Goal: Transaction & Acquisition: Obtain resource

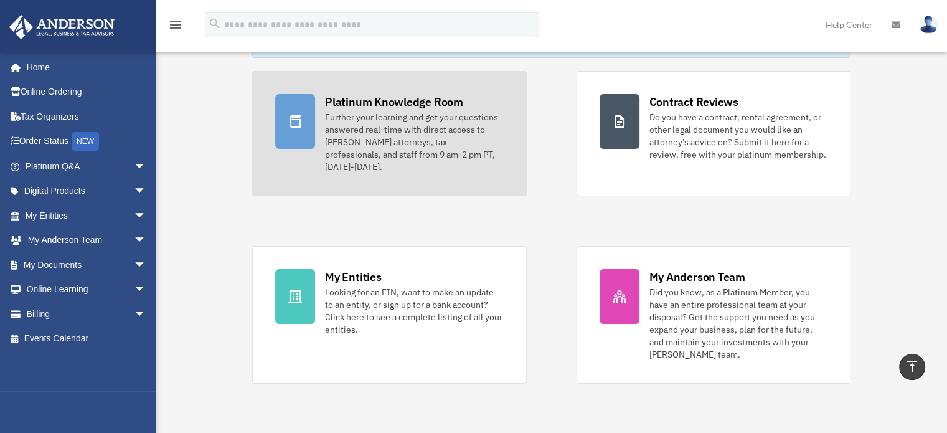
scroll to position [81, 0]
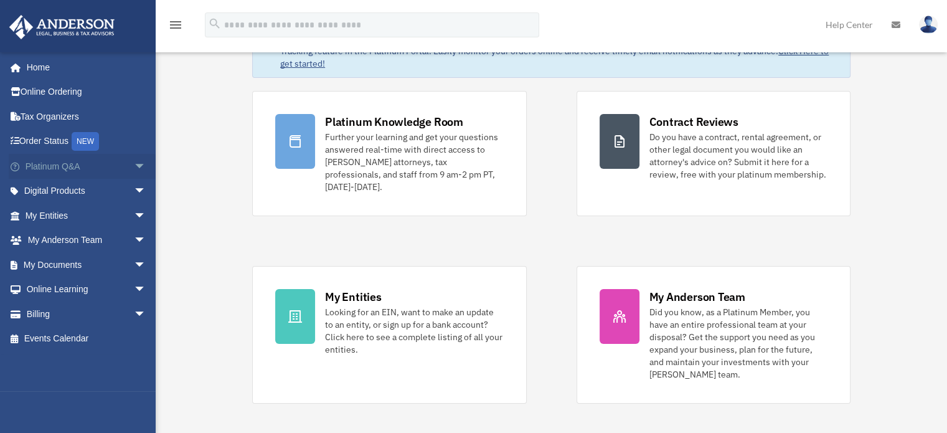
click at [134, 166] on span "arrow_drop_down" at bounding box center [146, 167] width 25 height 26
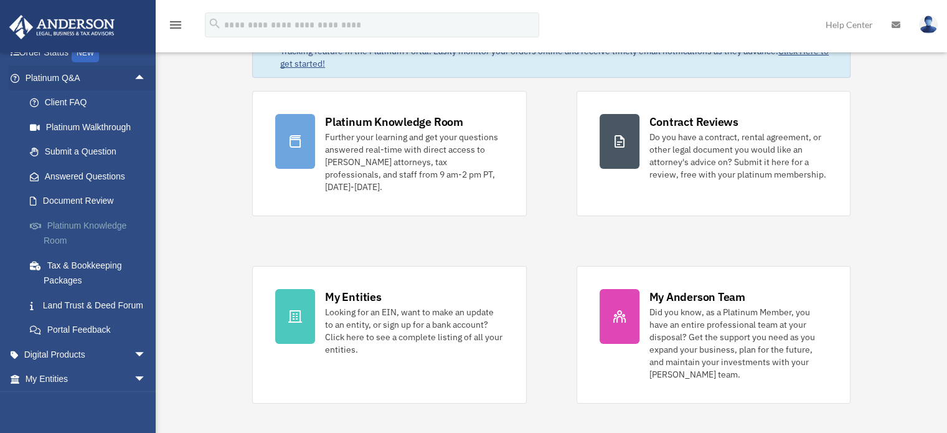
scroll to position [89, 0]
click at [105, 263] on link "Tax & Bookkeeping Packages" at bounding box center [91, 272] width 148 height 40
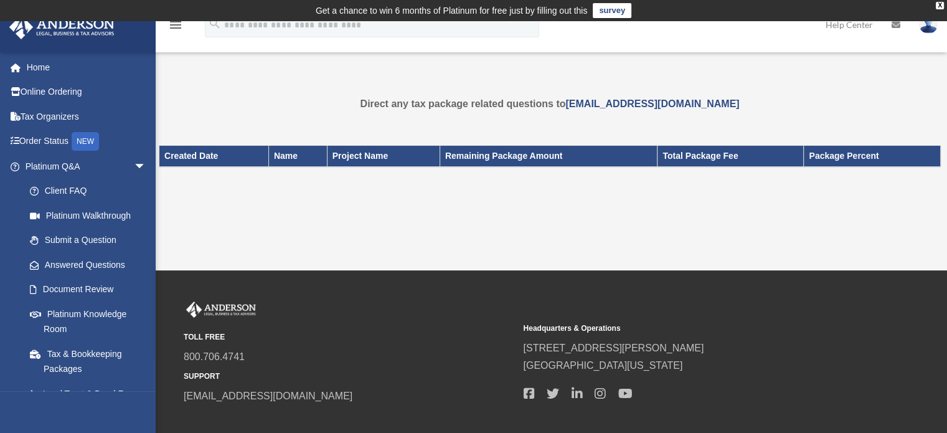
click at [85, 303] on link "Platinum Knowledge Room" at bounding box center [91, 321] width 148 height 40
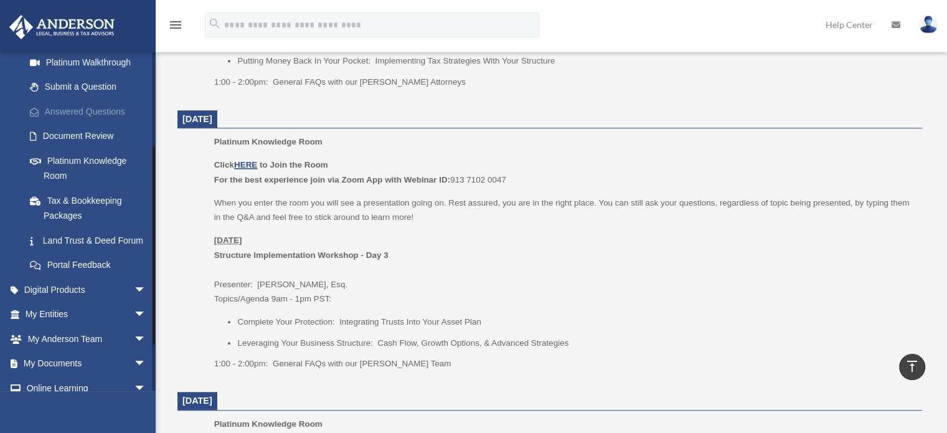
scroll to position [154, 0]
click at [64, 301] on link "Digital Products arrow_drop_down" at bounding box center [87, 289] width 156 height 25
click at [134, 302] on span "arrow_drop_down" at bounding box center [146, 290] width 25 height 26
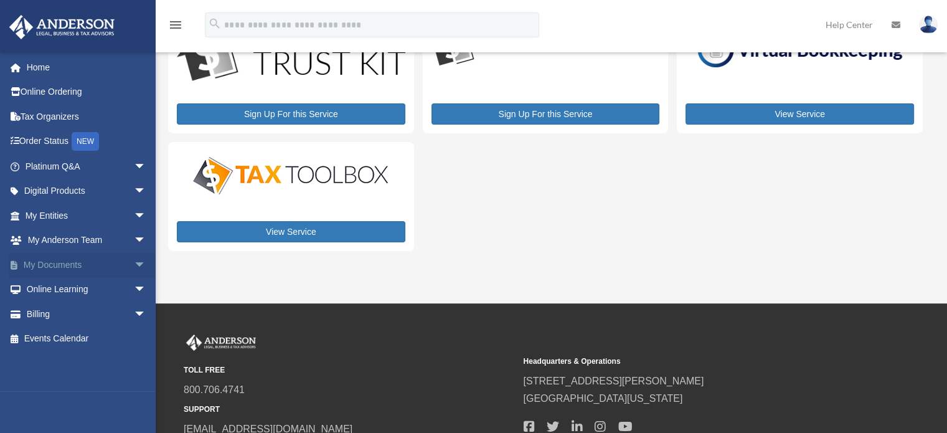
scroll to position [90, 0]
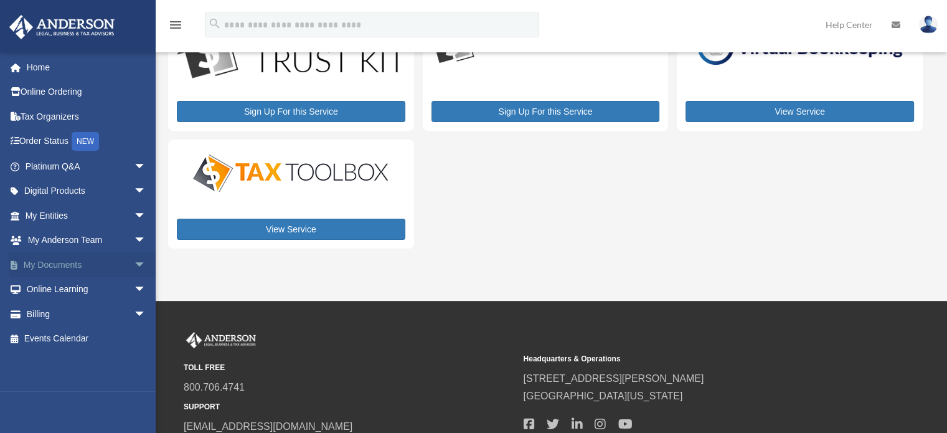
click at [134, 264] on span "arrow_drop_down" at bounding box center [146, 265] width 25 height 26
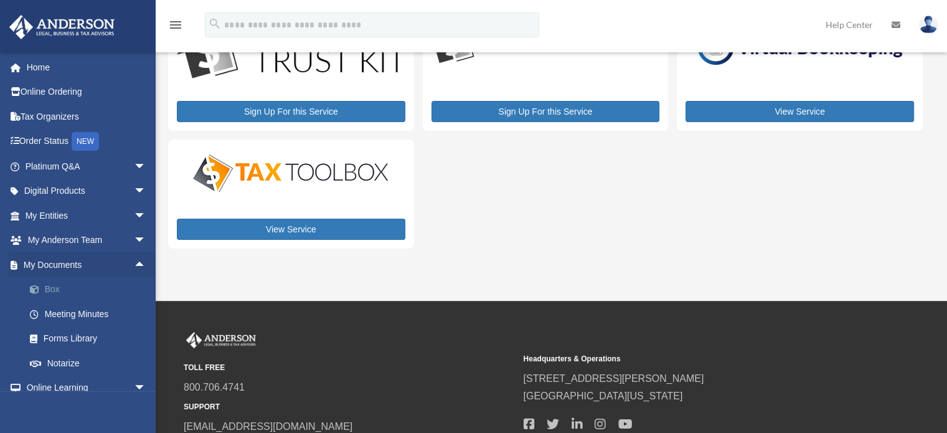
click at [55, 289] on link "Box" at bounding box center [91, 289] width 148 height 25
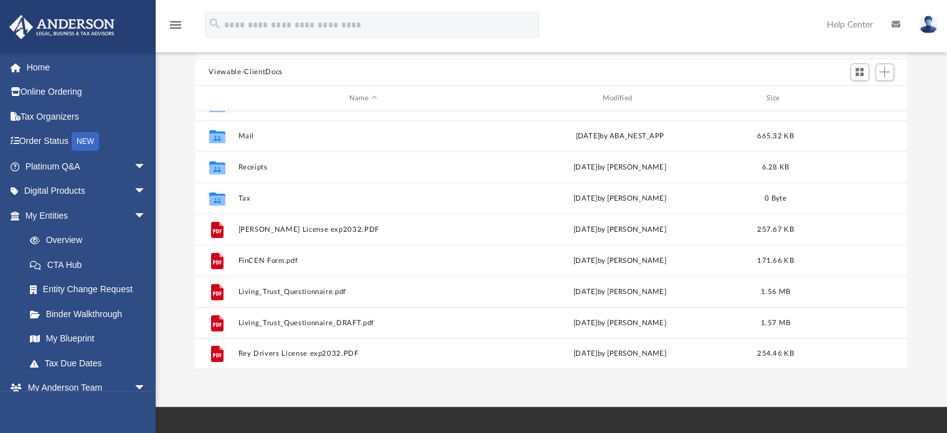
scroll to position [132, 0]
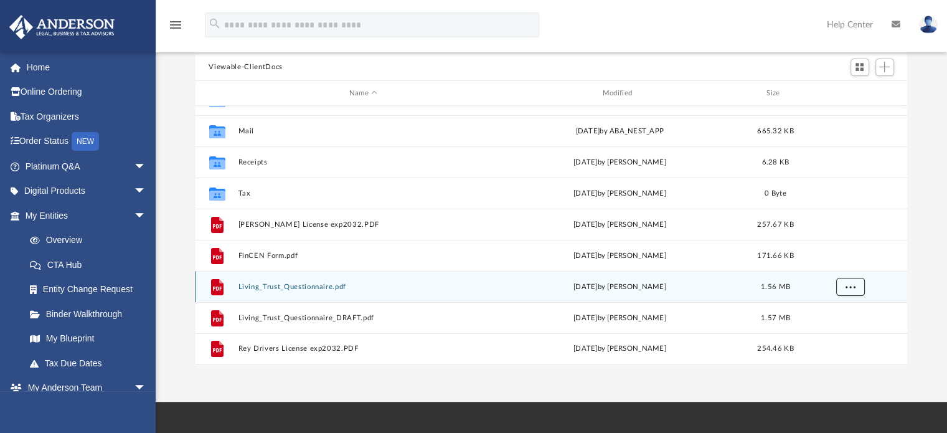
click at [848, 281] on button "More options" at bounding box center [850, 287] width 29 height 19
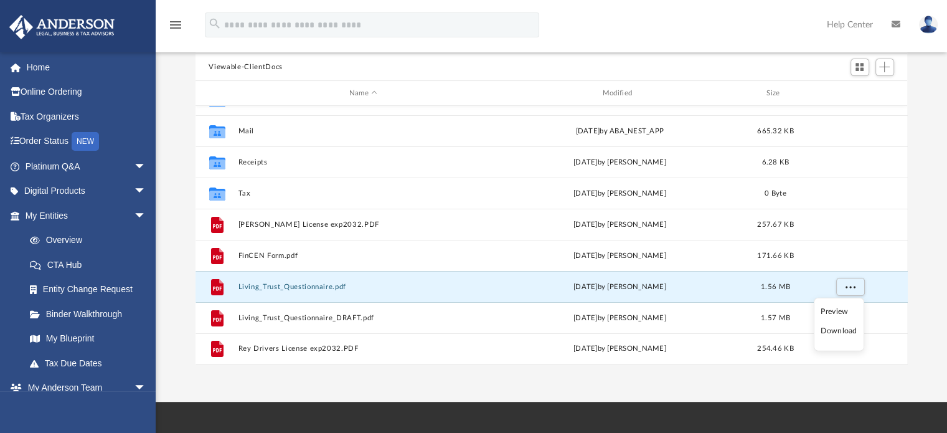
click at [833, 313] on li "Preview" at bounding box center [839, 311] width 36 height 13
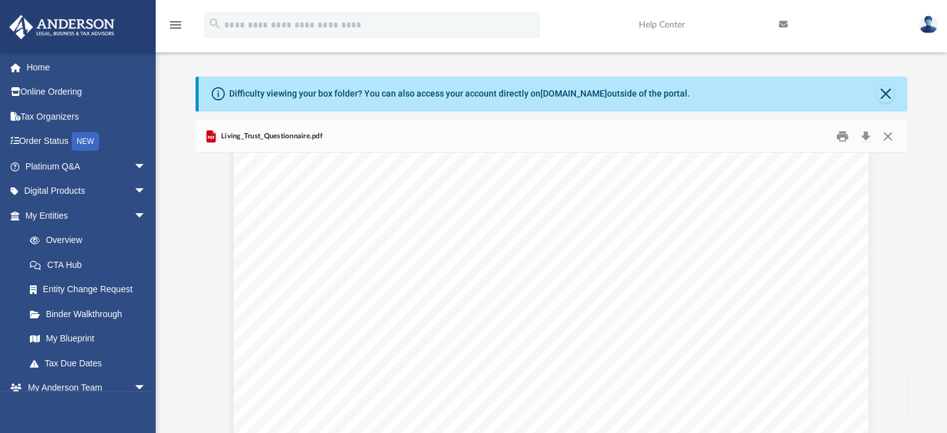
scroll to position [22, 0]
click at [866, 133] on button "Download" at bounding box center [866, 135] width 22 height 19
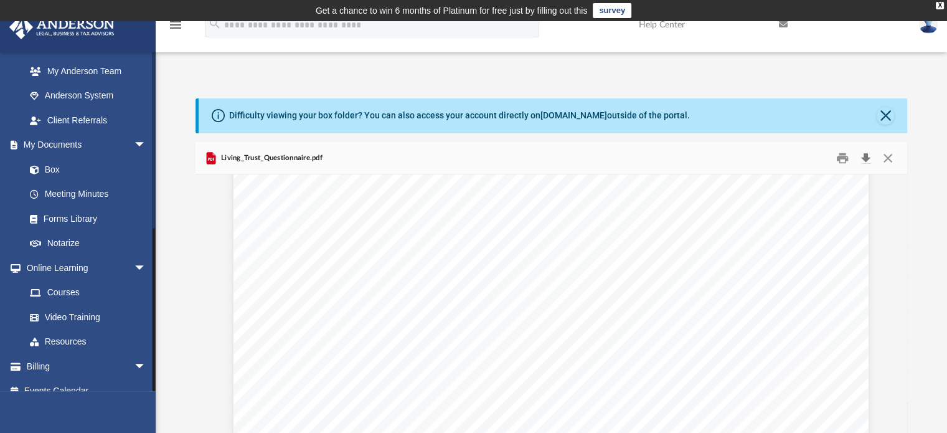
scroll to position [356, 0]
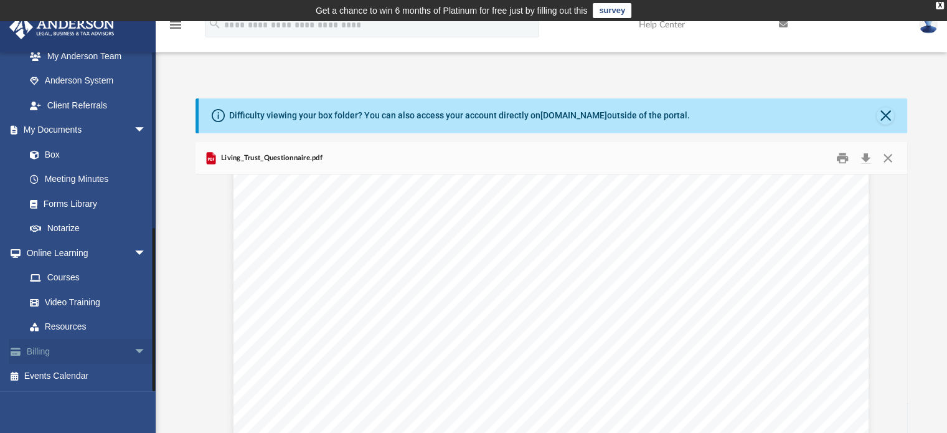
click at [134, 349] on span "arrow_drop_down" at bounding box center [146, 352] width 25 height 26
click at [60, 372] on link "$ Open Invoices" at bounding box center [91, 377] width 148 height 26
click at [84, 371] on link "$ Open Invoices" at bounding box center [91, 377] width 148 height 26
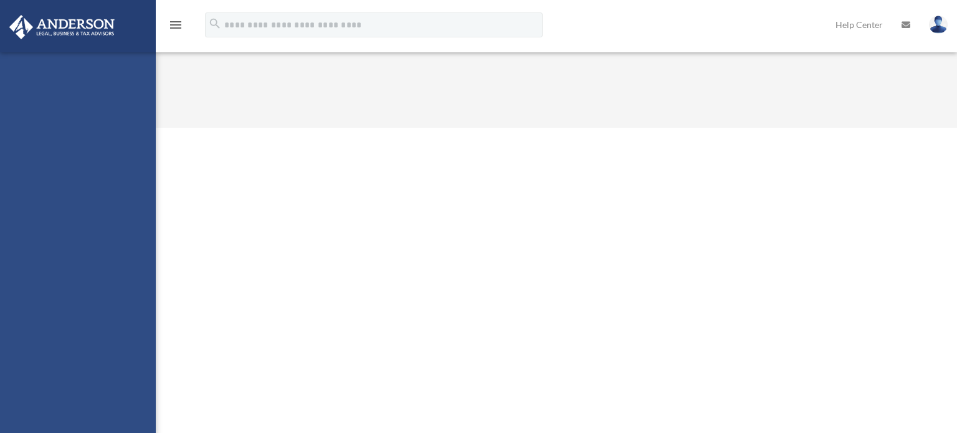
click at [887, 128] on html "X Get a chance to win 6 months of Platinum for free just by filling out this su…" at bounding box center [478, 64] width 957 height 128
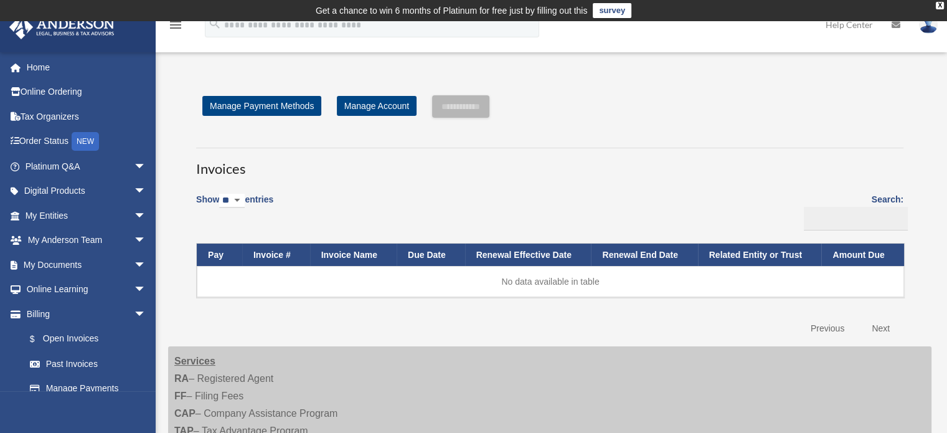
click at [265, 201] on label "Show ** ** ** *** entries" at bounding box center [234, 206] width 77 height 29
click at [245, 201] on select "** ** ** ***" at bounding box center [232, 201] width 26 height 14
click at [383, 111] on link "Manage Account" at bounding box center [377, 106] width 80 height 20
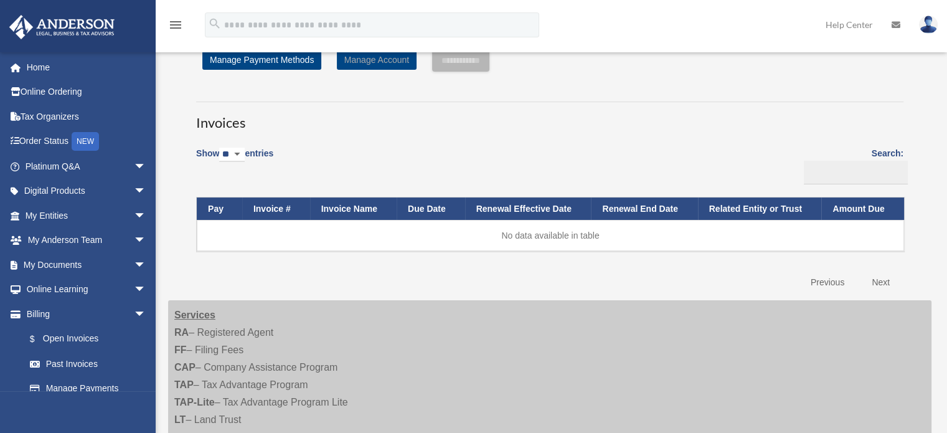
scroll to position [116, 0]
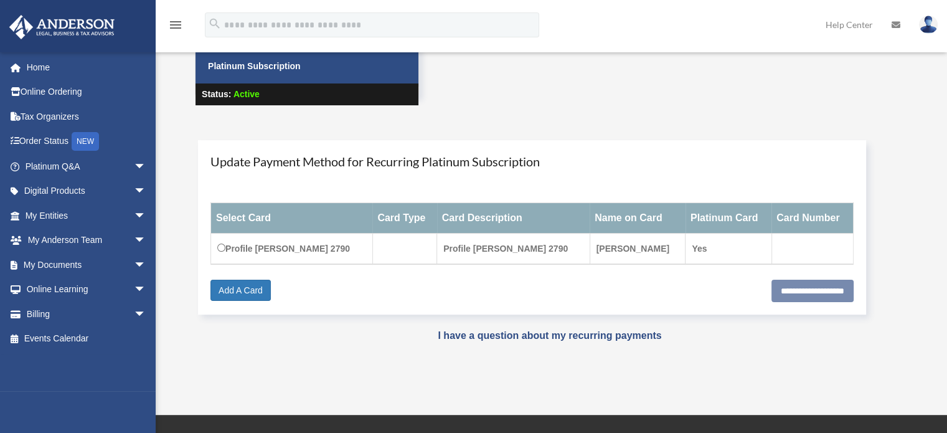
scroll to position [125, 0]
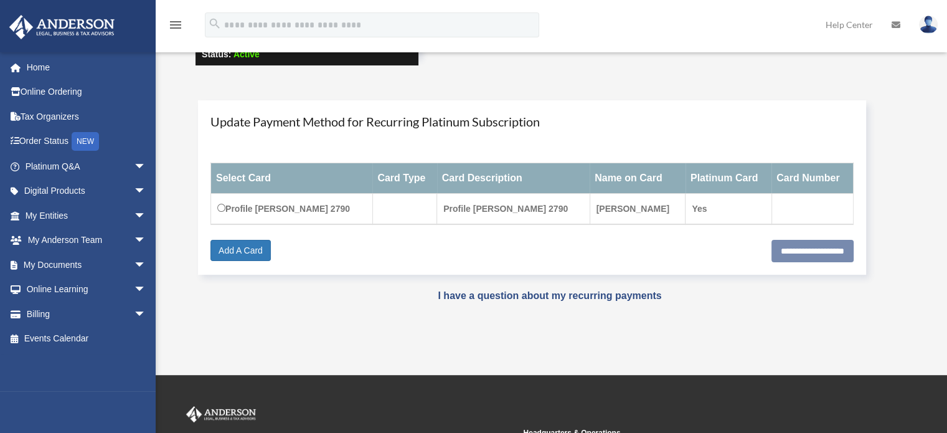
click at [547, 207] on td "Profile [PERSON_NAME] 2790" at bounding box center [513, 209] width 153 height 31
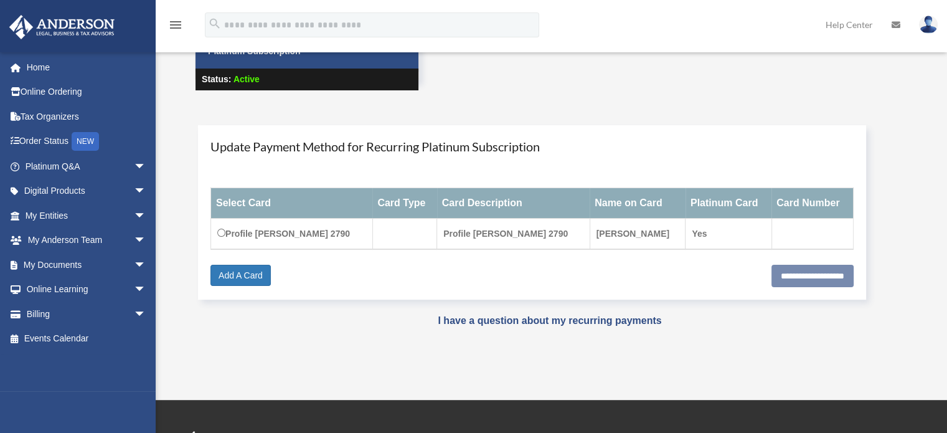
scroll to position [101, 0]
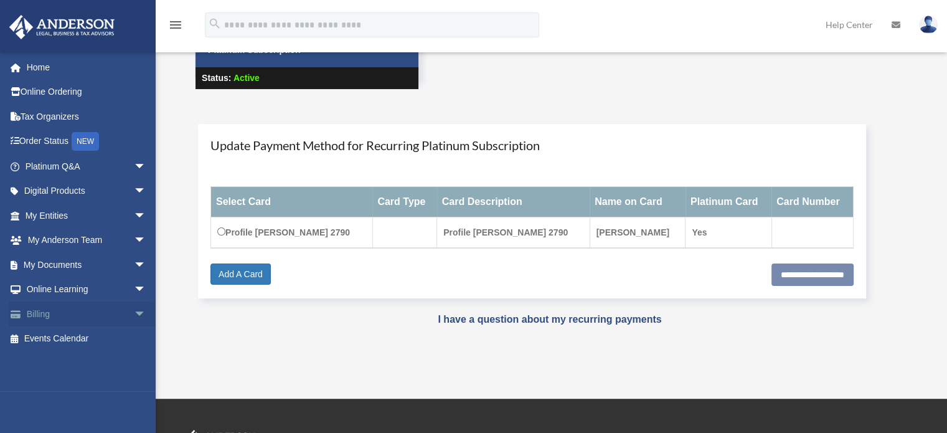
click at [134, 311] on span "arrow_drop_down" at bounding box center [146, 314] width 25 height 26
click at [88, 368] on link "Past Invoices" at bounding box center [91, 363] width 148 height 25
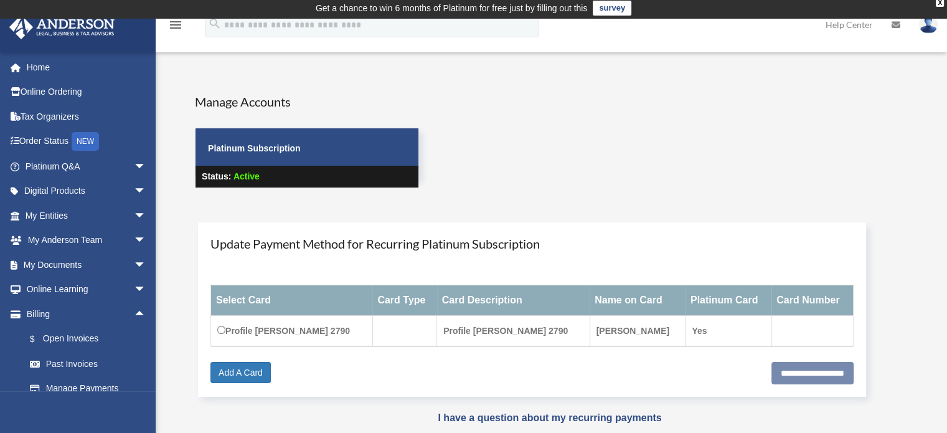
scroll to position [0, 0]
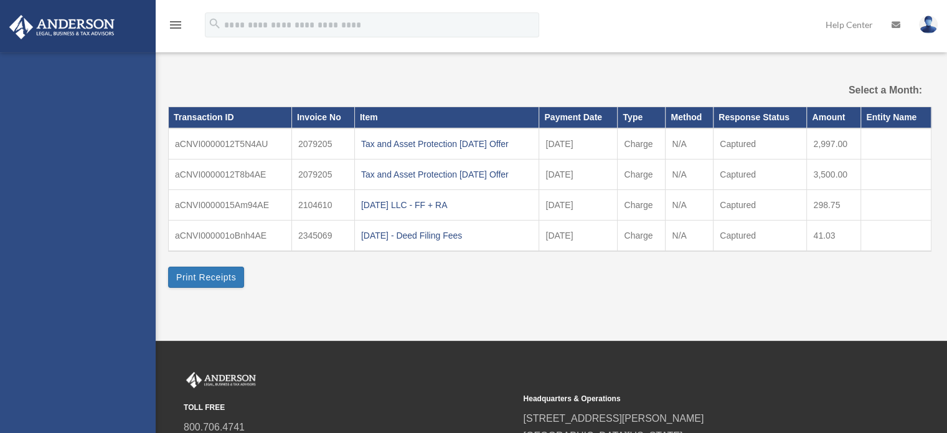
select select
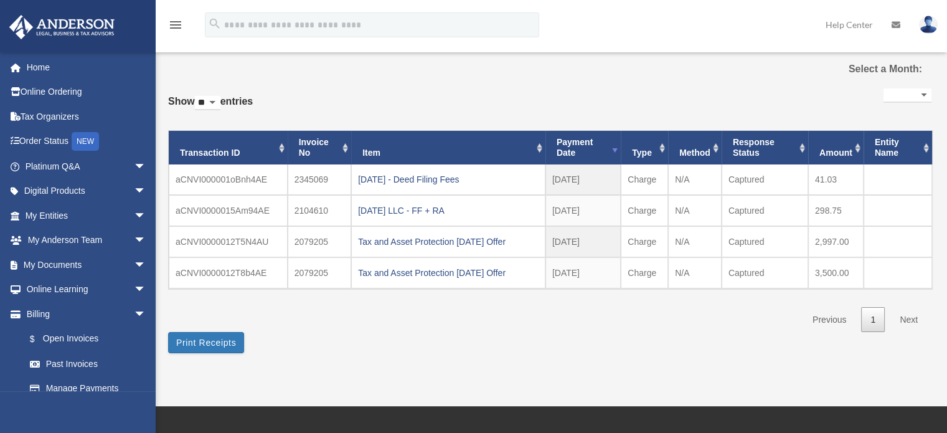
scroll to position [42, 0]
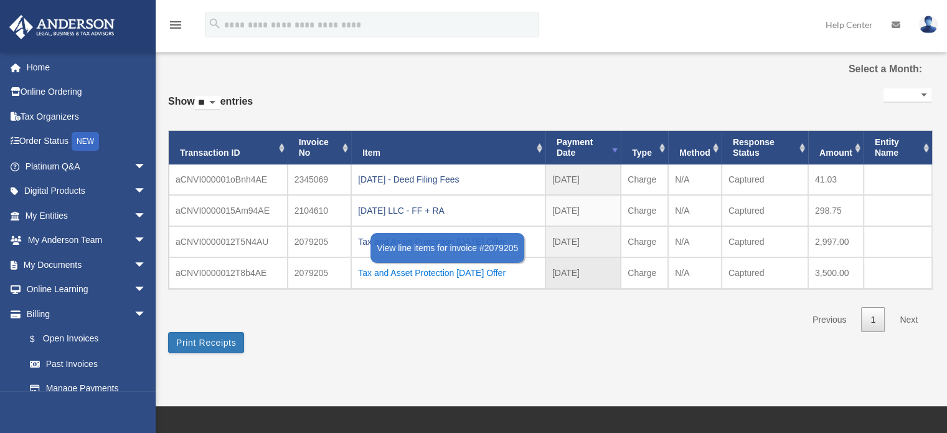
click at [409, 267] on div "Tax and Asset Protection [DATE] Offer" at bounding box center [448, 272] width 181 height 17
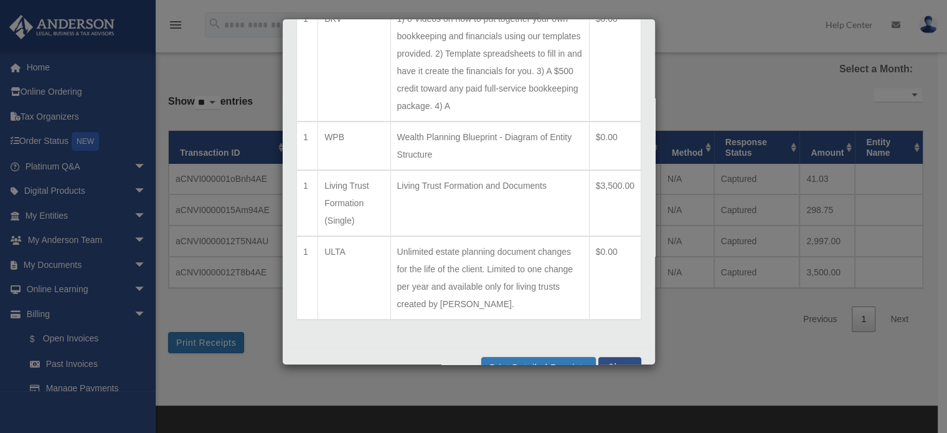
scroll to position [735, 0]
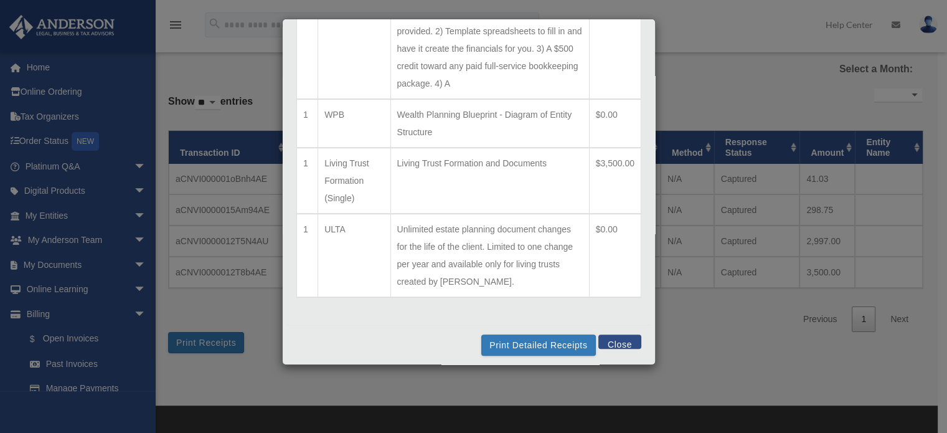
click at [618, 341] on button "Close" at bounding box center [620, 341] width 43 height 14
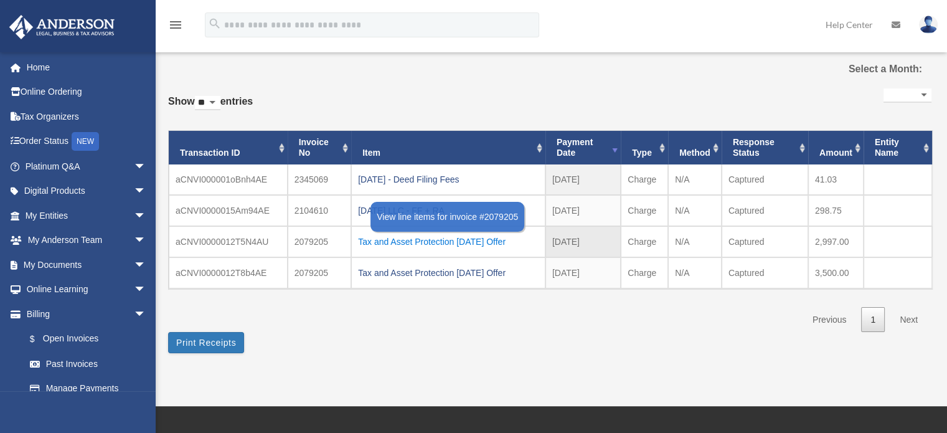
click at [432, 236] on div "Tax and Asset Protection [DATE] Offer" at bounding box center [448, 241] width 181 height 17
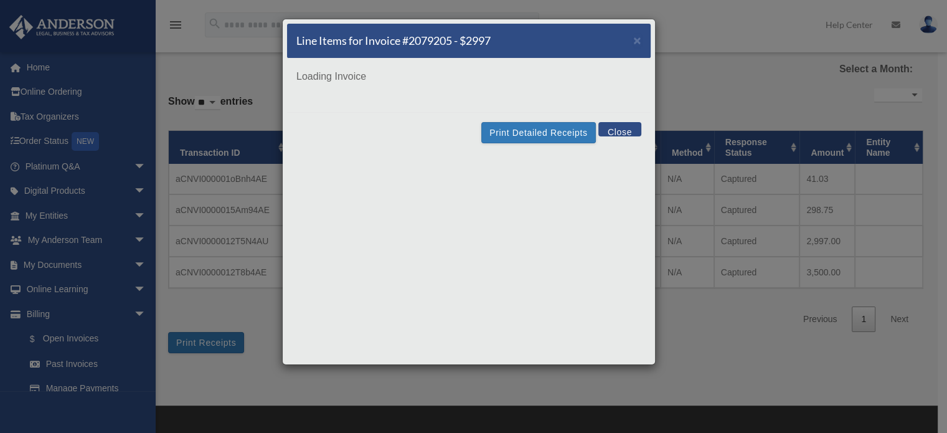
scroll to position [0, 0]
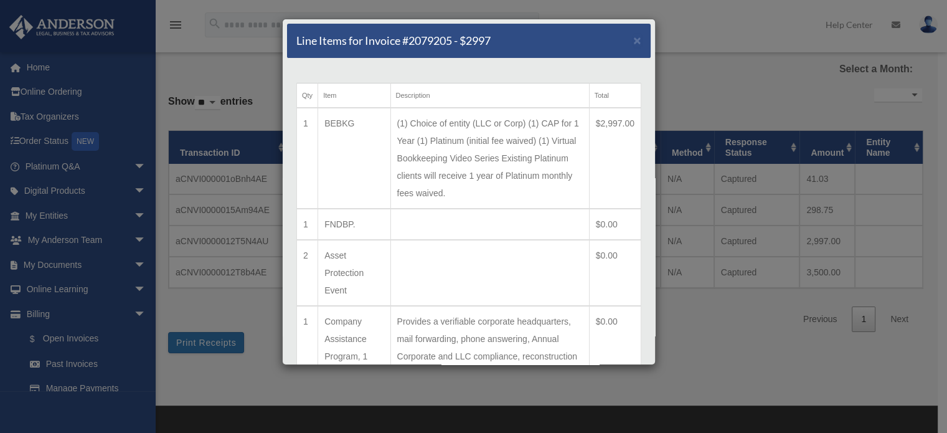
click at [503, 136] on td "(1) Choice of entity (LLC or Corp) (1) CAP for 1 Year (1) Platinum (initial fee…" at bounding box center [490, 158] width 199 height 101
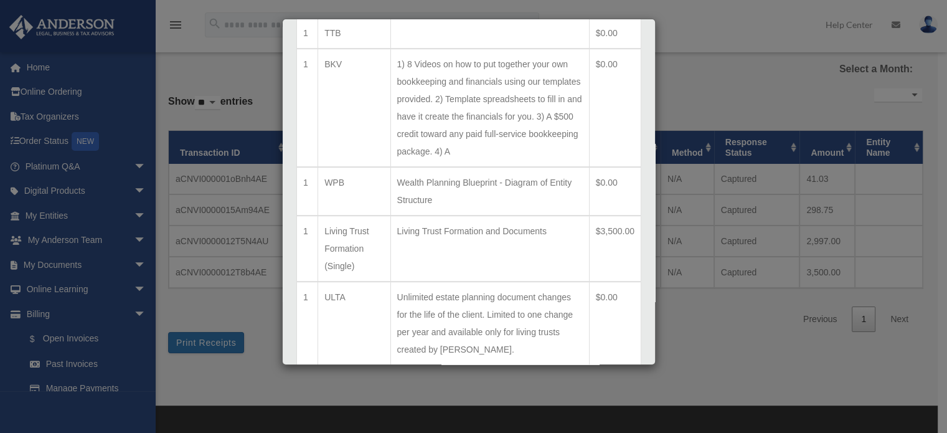
scroll to position [735, 0]
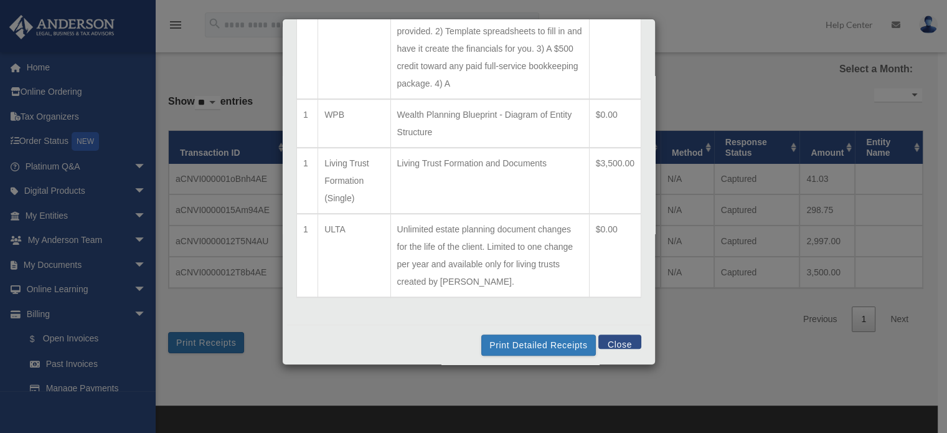
click at [610, 336] on button "Close" at bounding box center [620, 341] width 43 height 14
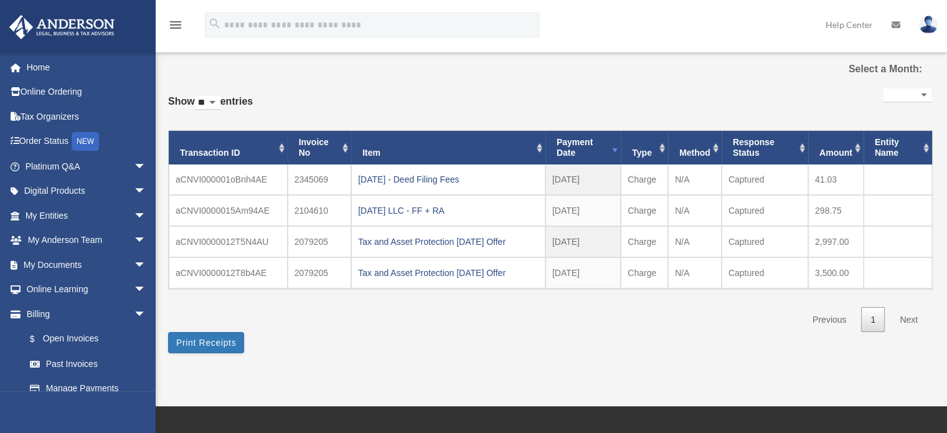
scroll to position [0, 0]
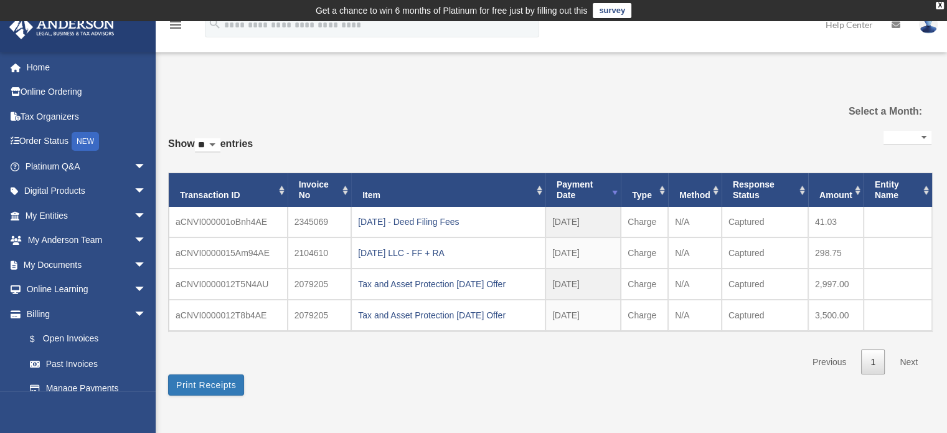
click at [924, 33] on link at bounding box center [928, 24] width 37 height 55
